Goal: Find contact information: Find contact information

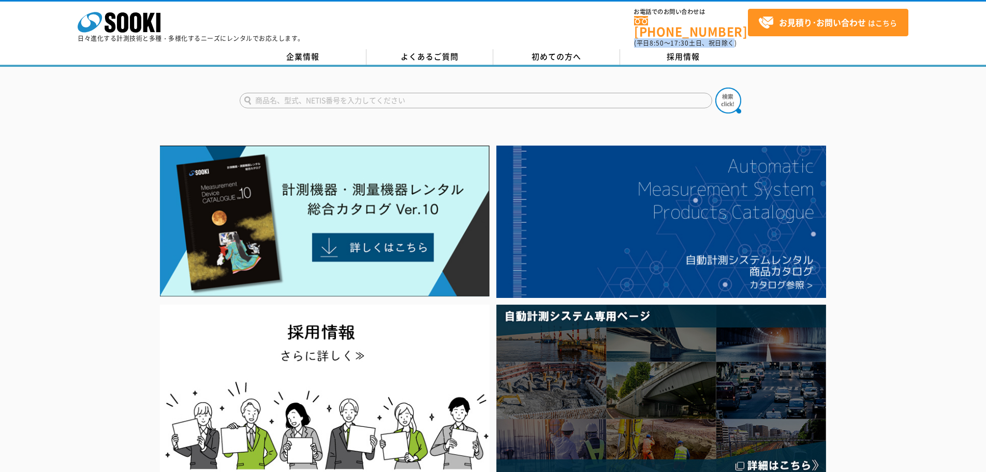
drag, startPoint x: 635, startPoint y: 33, endPoint x: 735, endPoint y: 31, distance: 99.5
click at [735, 38] on span "(平日 8:50 ～ 17:30 土日、祝日除く)" at bounding box center [685, 42] width 103 height 9
click at [612, 35] on div "株式会社 ソーキ spMenu 日々進化する計測技術と多種・多様化するニーズにレンタルでお応えします。 お電話でのお問い合わせは [PHONE_NUMBER]…" at bounding box center [493, 25] width 986 height 47
drag, startPoint x: 628, startPoint y: 35, endPoint x: 744, endPoint y: 38, distance: 116.0
click at [744, 38] on div "株式会社 ソーキ spMenu 日々進化する計測技術と多種・多様化するニーズにレンタルでお応えします。 お電話でのお問い合わせは [PHONE_NUMBER]…" at bounding box center [493, 25] width 986 height 47
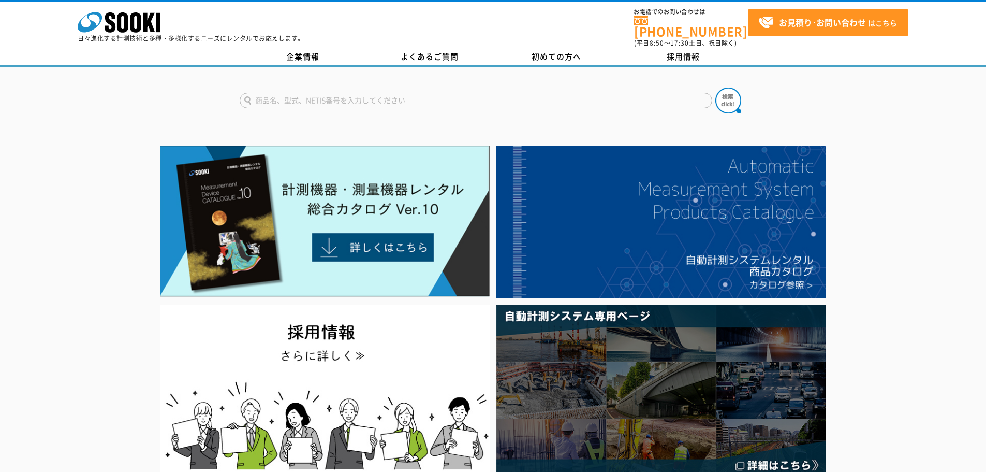
click at [626, 26] on div "株式会社 ソーキ spMenu 日々進化する計測技術と多種・多様化するニーズにレンタルでお応えします。 お電話でのお問い合わせは [PHONE_NUMBER]…" at bounding box center [493, 25] width 986 height 47
drag, startPoint x: 614, startPoint y: 33, endPoint x: 684, endPoint y: 29, distance: 70.0
click at [684, 29] on div "株式会社 ソーキ spMenu 日々進化する計測技術と多種・多様化するニーズにレンタルでお応えします。 お電話でのお問い合わせは [PHONE_NUMBER]…" at bounding box center [493, 25] width 986 height 47
click at [622, 32] on div "株式会社 ソーキ spMenu 日々進化する計測技術と多種・多様化するニーズにレンタルでお応えします。 お電話でのお問い合わせは [PHONE_NUMBER]…" at bounding box center [493, 25] width 986 height 47
drag, startPoint x: 738, startPoint y: 30, endPoint x: 608, endPoint y: 32, distance: 130.5
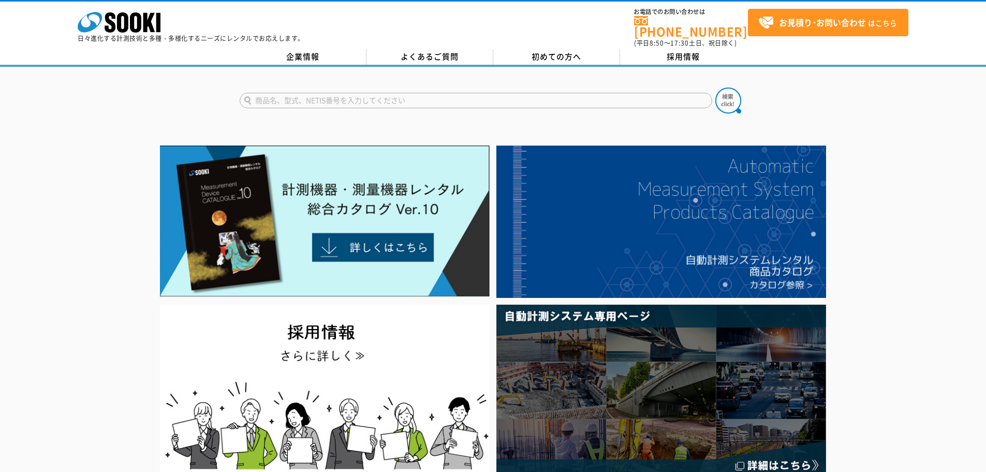
click at [608, 32] on div "株式会社 ソーキ spMenu 日々進化する計測技術と多種・多様化するニーズにレンタルでお応えします。 お電話でのお問い合わせは [PHONE_NUMBER]…" at bounding box center [493, 25] width 986 height 47
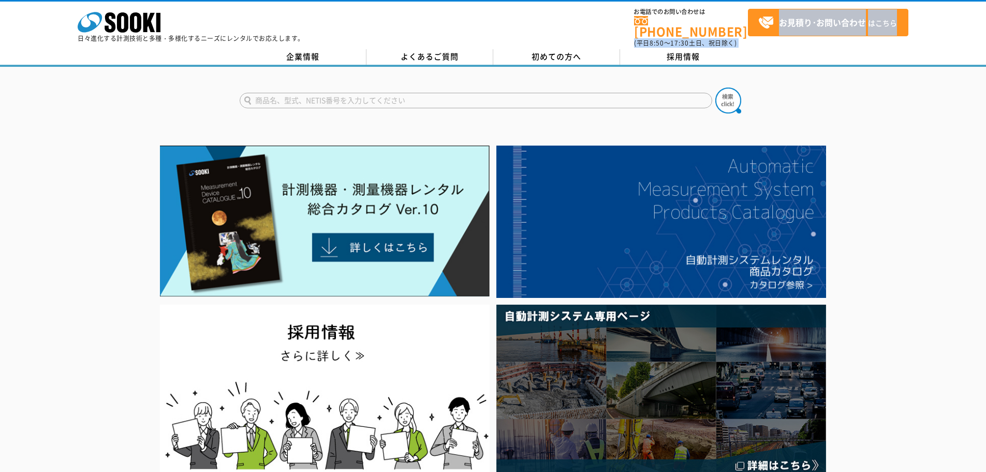
click at [626, 33] on div "株式会社 ソーキ spMenu 日々進化する計測技術と多種・多様化するニーズにレンタルでお応えします。 お電話でのお問い合わせは [PHONE_NUMBER]…" at bounding box center [493, 25] width 986 height 47
click at [620, 33] on div "株式会社 ソーキ spMenu 日々進化する計測技術と多種・多様化するニーズにレンタルでお応えします。 お電話でのお問い合わせは [PHONE_NUMBER]…" at bounding box center [493, 25] width 986 height 47
drag, startPoint x: 595, startPoint y: 31, endPoint x: 660, endPoint y: 30, distance: 64.7
click at [660, 30] on div "株式会社 ソーキ spMenu 日々進化する計測技術と多種・多様化するニーズにレンタルでお応えします。 お電話でのお問い合わせは [PHONE_NUMBER]…" at bounding box center [493, 25] width 986 height 47
drag, startPoint x: 635, startPoint y: 35, endPoint x: 737, endPoint y: 37, distance: 102.6
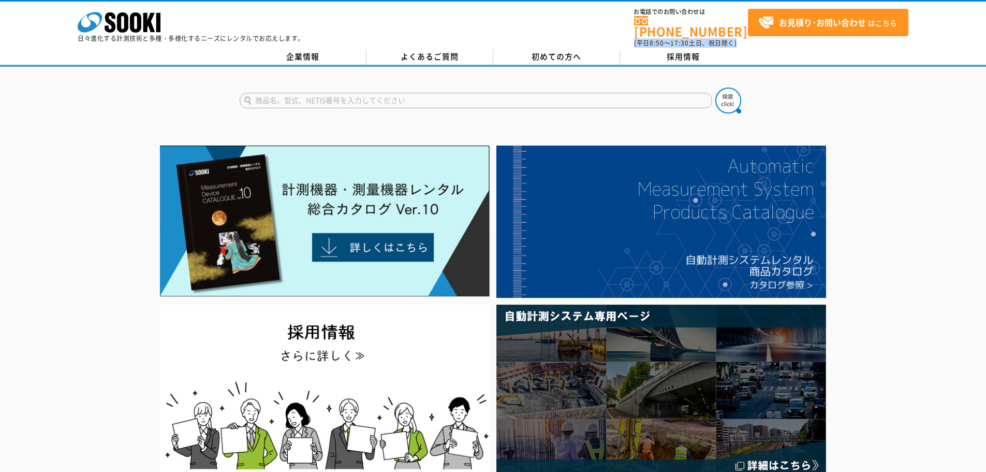
click at [737, 37] on li "お電話でのお問い合わせは [PHONE_NUMBER] (平日 8:50 ～ 17:30 土日、祝日除く)" at bounding box center [691, 28] width 114 height 39
click at [596, 33] on div "株式会社 ソーキ spMenu 日々進化する計測技術と多種・多様化するニーズにレンタルでお応えします。 お電話でのお問い合わせは [PHONE_NUMBER]…" at bounding box center [493, 25] width 986 height 47
drag, startPoint x: 604, startPoint y: 31, endPoint x: 635, endPoint y: 35, distance: 31.4
click at [635, 35] on div "株式会社 ソーキ spMenu 日々進化する計測技術と多種・多様化するニーズにレンタルでお応えします。 お電話でのお問い合わせは [PHONE_NUMBER]…" at bounding box center [493, 25] width 986 height 47
click at [785, 54] on div "企業情報 よくあるご質問 初めての方へ 採用情報" at bounding box center [493, 58] width 986 height 18
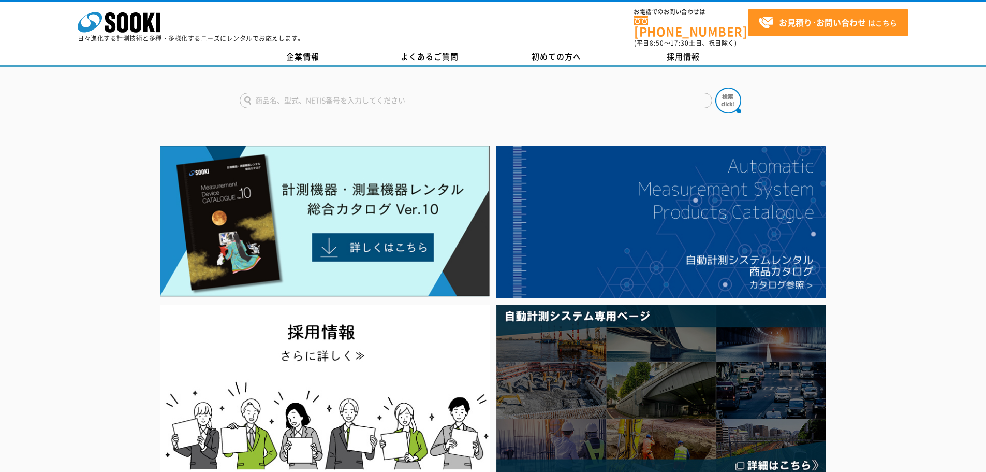
drag, startPoint x: 601, startPoint y: 31, endPoint x: 591, endPoint y: 25, distance: 11.2
click at [591, 25] on div "株式会社 ソーキ spMenu 日々進化する計測技術と多種・多様化するニーズにレンタルでお応えします。 お電話でのお問い合わせは [PHONE_NUMBER]…" at bounding box center [493, 25] width 986 height 47
click at [591, 24] on div "株式会社 ソーキ spMenu 日々進化する計測技術と多種・多様化するニーズにレンタルでお応えします。 お電話でのお問い合わせは [PHONE_NUMBER]…" at bounding box center [493, 25] width 986 height 47
click at [579, 31] on div "株式会社 ソーキ spMenu 日々進化する計測技術と多種・多様化するニーズにレンタルでお応えします。 お電話でのお問い合わせは [PHONE_NUMBER]…" at bounding box center [493, 25] width 986 height 47
click at [617, 35] on div "株式会社 ソーキ spMenu 日々進化する計測技術と多種・多様化するニーズにレンタルでお応えします。 お電話でのお問い合わせは [PHONE_NUMBER]…" at bounding box center [493, 25] width 986 height 47
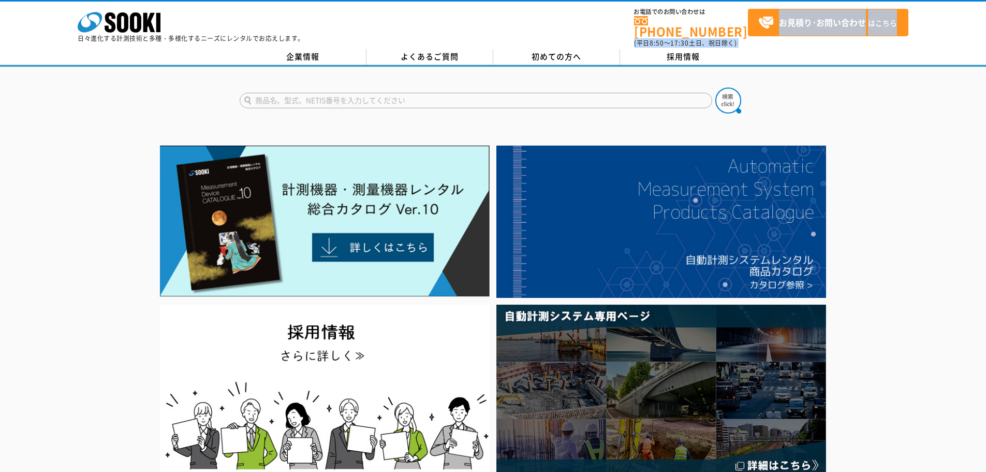
drag, startPoint x: 608, startPoint y: 32, endPoint x: 634, endPoint y: 35, distance: 25.6
click at [634, 35] on div "株式会社 ソーキ spMenu 日々進化する計測技術と多種・多様化するニーズにレンタルでお応えします。 お電話でのお問い合わせは [PHONE_NUMBER]…" at bounding box center [493, 25] width 986 height 47
click at [622, 39] on div "株式会社 ソーキ spMenu 日々進化する計測技術と多種・多様化するニーズにレンタルでお応えします。 お電話でのお問い合わせは [PHONE_NUMBER]…" at bounding box center [493, 25] width 986 height 47
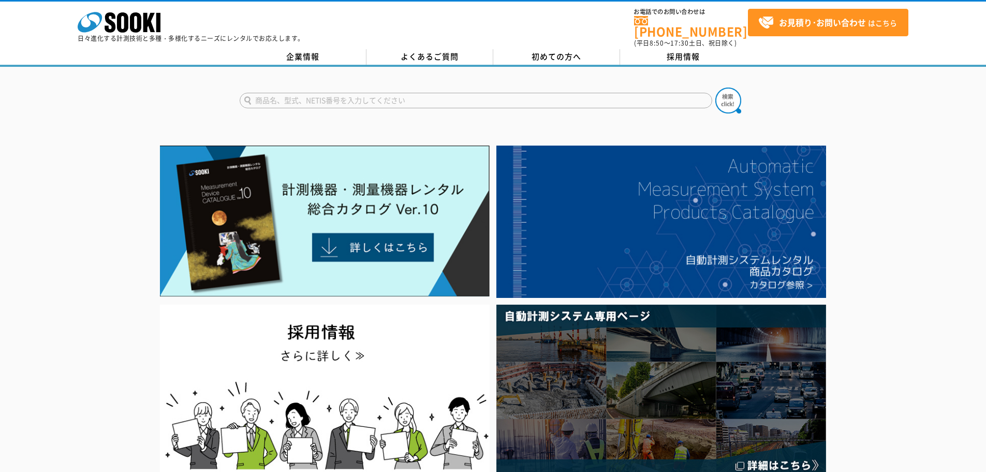
drag, startPoint x: 612, startPoint y: 35, endPoint x: 588, endPoint y: 35, distance: 23.8
click at [589, 35] on div "株式会社 ソーキ spMenu 日々進化する計測技術と多種・多様化するニーズにレンタルでお応えします。 お電話でのお問い合わせは [PHONE_NUMBER]…" at bounding box center [493, 25] width 986 height 47
drag, startPoint x: 588, startPoint y: 35, endPoint x: 556, endPoint y: 32, distance: 32.8
click at [577, 33] on div "株式会社 ソーキ spMenu 日々進化する計測技術と多種・多様化するニーズにレンタルでお応えします。 お電話でのお問い合わせは [PHONE_NUMBER]…" at bounding box center [493, 25] width 986 height 47
click at [519, 27] on div "株式会社 ソーキ spMenu 日々進化する計測技術と多種・多様化するニーズにレンタルでお応えします。 お電話でのお問い合わせは [PHONE_NUMBER]…" at bounding box center [493, 25] width 986 height 47
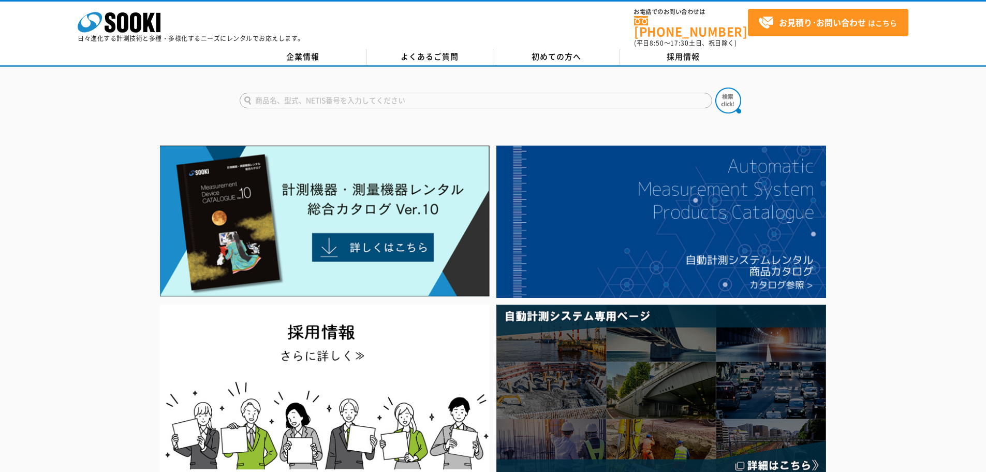
click at [823, 54] on div "企業情報 よくあるご質問 初めての方へ 採用情報" at bounding box center [493, 58] width 986 height 18
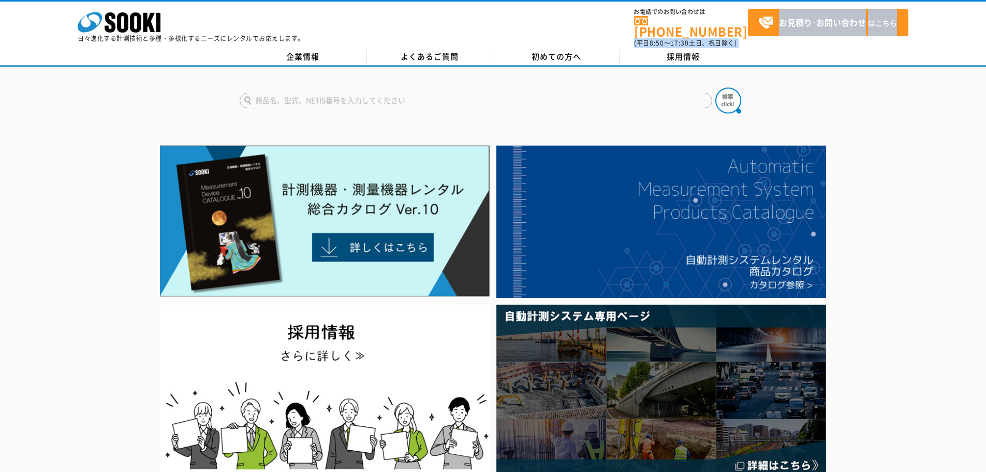
drag, startPoint x: 619, startPoint y: 32, endPoint x: 629, endPoint y: 35, distance: 10.2
click at [629, 35] on div "株式会社 ソーキ spMenu 日々進化する計測技術と多種・多様化するニーズにレンタルでお応えします。 お電話でのお問い合わせは [PHONE_NUMBER]…" at bounding box center [493, 25] width 986 height 47
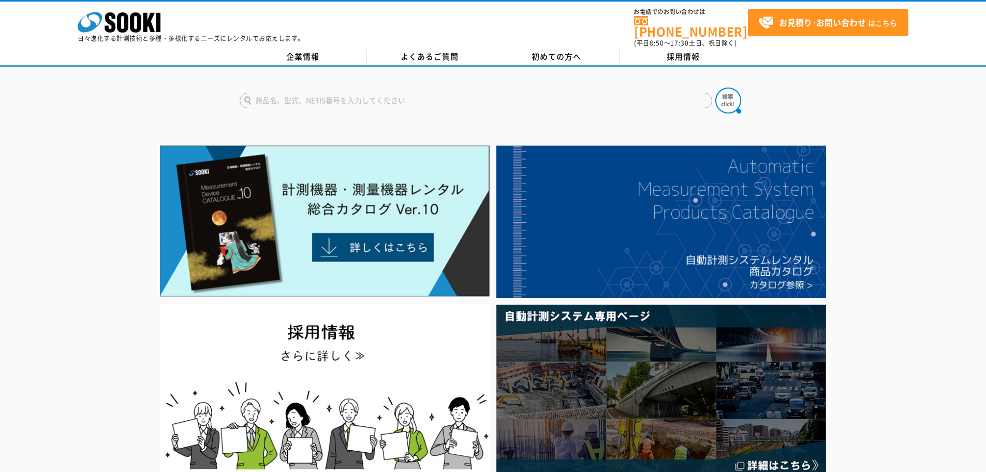
drag, startPoint x: 790, startPoint y: 43, endPoint x: 807, endPoint y: 56, distance: 20.7
click at [790, 49] on div "企業情報 よくあるご質問 初めての方へ 採用情報" at bounding box center [493, 58] width 986 height 18
click at [608, 34] on div "株式会社 ソーキ spMenu 日々進化する計測技術と多種・多様化するニーズにレンタルでお応えします。 お電話でのお問い合わせは [PHONE_NUMBER]…" at bounding box center [493, 25] width 986 height 47
click at [621, 33] on div "株式会社 ソーキ spMenu 日々進化する計測技術と多種・多様化するニーズにレンタルでお応えします。 お電話でのお問い合わせは [PHONE_NUMBER]…" at bounding box center [493, 25] width 986 height 47
click at [606, 33] on div "株式会社 ソーキ spMenu 日々進化する計測技術と多種・多様化するニーズにレンタルでお応えします。 お電話でのお問い合わせは [PHONE_NUMBER]…" at bounding box center [493, 25] width 986 height 47
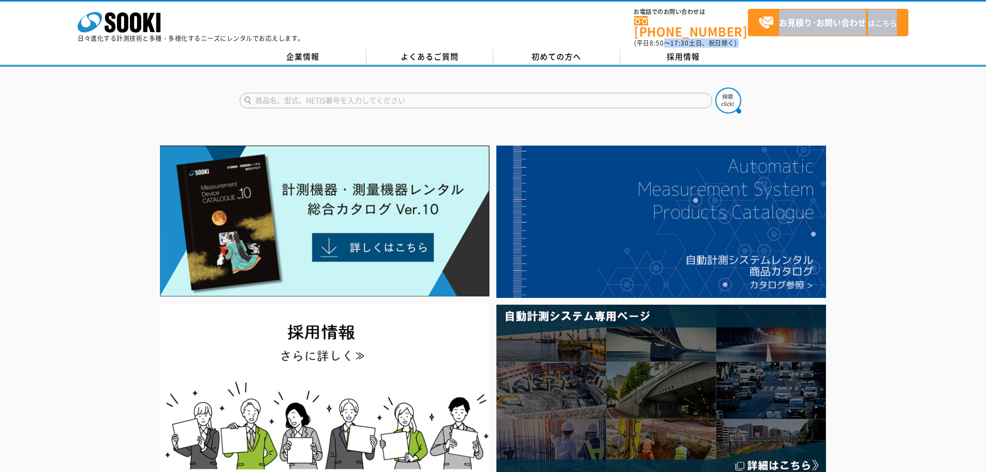
drag, startPoint x: 627, startPoint y: 35, endPoint x: 663, endPoint y: 35, distance: 35.7
click at [663, 35] on div "株式会社 ソーキ spMenu 日々進化する計測技術と多種・多様化するニーズにレンタルでお応えします。 お電話でのお問い合わせは [PHONE_NUMBER]…" at bounding box center [493, 25] width 986 height 47
click at [633, 35] on div "株式会社 ソーキ spMenu 日々進化する計測技術と多種・多様化するニーズにレンタルでお応えします。 お電話でのお問い合わせは [PHONE_NUMBER]…" at bounding box center [493, 25] width 986 height 47
drag, startPoint x: 738, startPoint y: 34, endPoint x: 631, endPoint y: 36, distance: 106.7
click at [631, 36] on div "株式会社 ソーキ spMenu 日々進化する計測技術と多種・多様化するニーズにレンタルでお応えします。 お電話でのお問い合わせは [PHONE_NUMBER]…" at bounding box center [493, 25] width 986 height 47
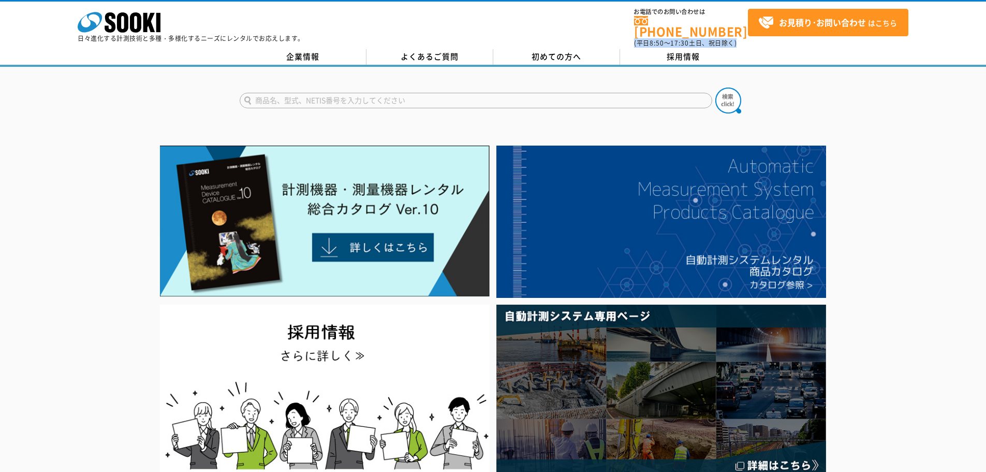
drag, startPoint x: 631, startPoint y: 34, endPoint x: 738, endPoint y: 36, distance: 106.7
click at [740, 36] on div "株式会社 ソーキ spMenu 日々進化する計測技術と多種・多様化するニーズにレンタルでお応えします。 お電話でのお問い合わせは [PHONE_NUMBER]…" at bounding box center [493, 25] width 986 height 47
click at [610, 34] on div "株式会社 ソーキ spMenu 日々進化する計測技術と多種・多様化するニーズにレンタルでお応えします。 お電話でのお問い合わせは [PHONE_NUMBER]…" at bounding box center [493, 25] width 986 height 47
drag, startPoint x: 625, startPoint y: 37, endPoint x: 635, endPoint y: 32, distance: 10.9
click at [635, 32] on div "株式会社 ソーキ spMenu 日々進化する計測技術と多種・多様化するニーズにレンタルでお応えします。 お電話でのお問い合わせは [PHONE_NUMBER]…" at bounding box center [493, 25] width 986 height 47
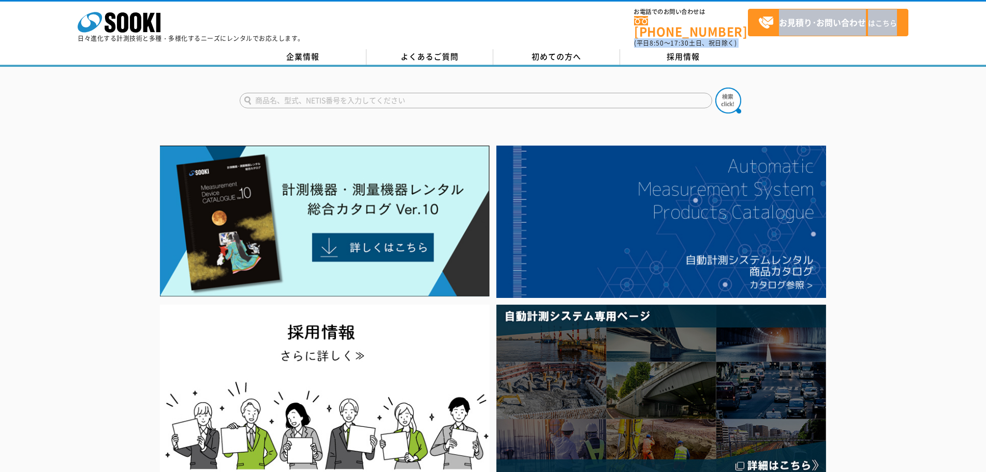
click at [608, 32] on div "株式会社 ソーキ spMenu 日々進化する計測技術と多種・多様化するニーズにレンタルでお応えします。 お電話でのお問い合わせは [PHONE_NUMBER]…" at bounding box center [493, 25] width 986 height 47
click at [630, 34] on div "株式会社 ソーキ spMenu 日々進化する計測技術と多種・多様化するニーズにレンタルでお応えします。 お電話でのお問い合わせは [PHONE_NUMBER]…" at bounding box center [493, 25] width 986 height 47
click at [683, 38] on span "17:30" at bounding box center [680, 42] width 19 height 9
drag, startPoint x: 630, startPoint y: 35, endPoint x: 738, endPoint y: 35, distance: 108.2
click at [738, 35] on div "株式会社 ソーキ spMenu 日々進化する計測技術と多種・多様化するニーズにレンタルでお応えします。 お電話でのお問い合わせは [PHONE_NUMBER]…" at bounding box center [493, 25] width 986 height 47
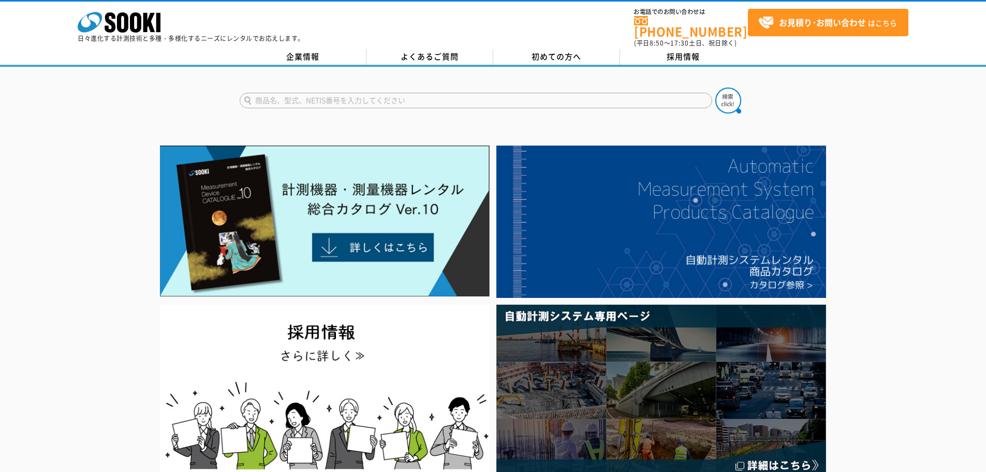
click at [628, 35] on div "株式会社 ソーキ spMenu 日々進化する計測技術と多種・多様化するニーズにレンタルでお応えします。 お電話でのお問い合わせは [PHONE_NUMBER]…" at bounding box center [493, 25] width 986 height 47
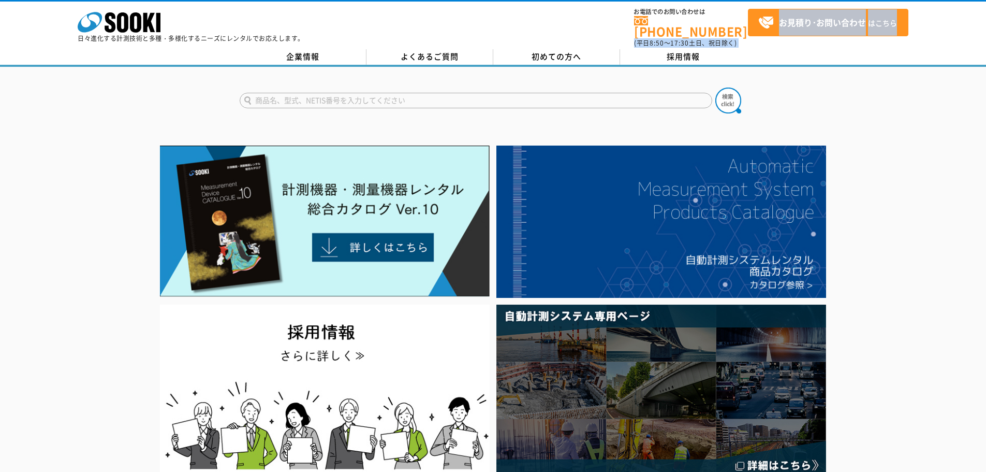
click at [626, 34] on div "株式会社 ソーキ spMenu 日々進化する計測技術と多種・多様化するニーズにレンタルでお応えします。 お電話でのお問い合わせは [PHONE_NUMBER]…" at bounding box center [493, 25] width 986 height 47
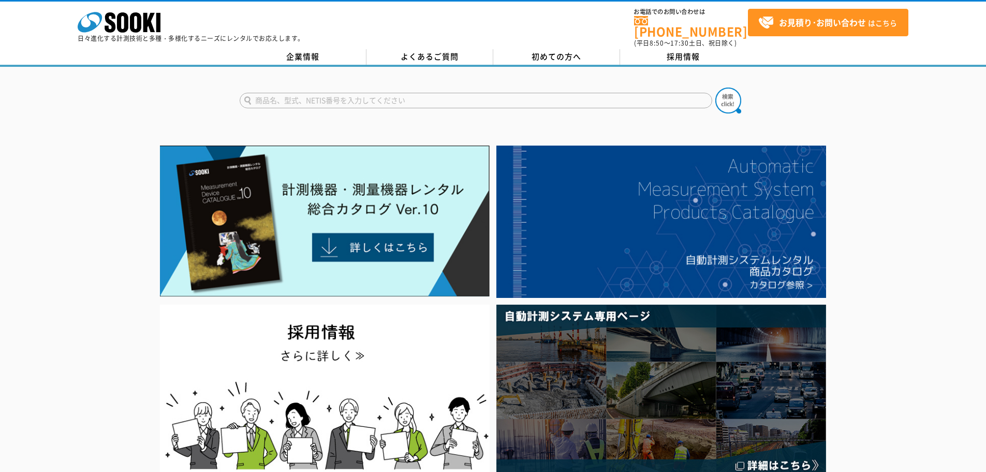
click at [600, 37] on div "株式会社 ソーキ spMenu 日々進化する計測技術と多種・多様化するニーズにレンタルでお応えします。 お電話でのお問い合わせは [PHONE_NUMBER]…" at bounding box center [493, 25] width 986 height 47
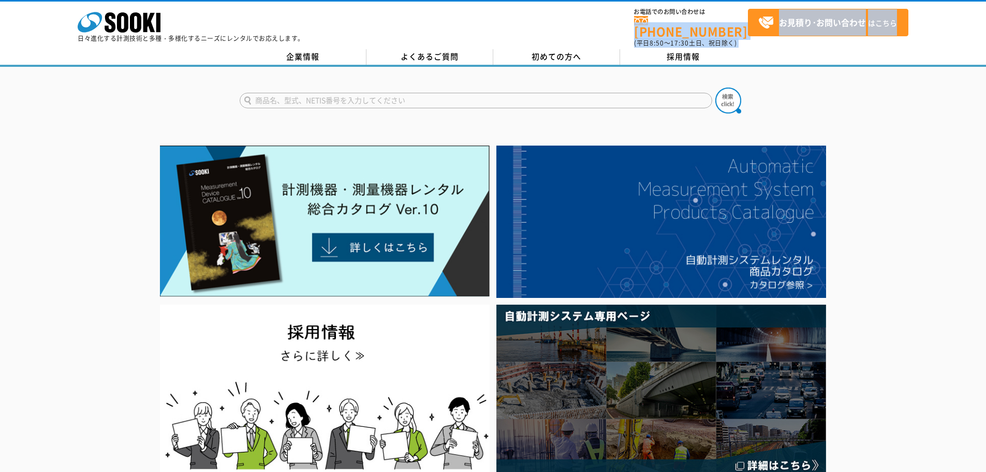
drag, startPoint x: 621, startPoint y: 35, endPoint x: 619, endPoint y: 25, distance: 10.2
click at [619, 25] on div "株式会社 ソーキ spMenu 日々進化する計測技術と多種・多様化するニーズにレンタルでお応えします。 お電話でのお問い合わせは [PHONE_NUMBER]…" at bounding box center [493, 25] width 986 height 47
